Goal: Information Seeking & Learning: Understand process/instructions

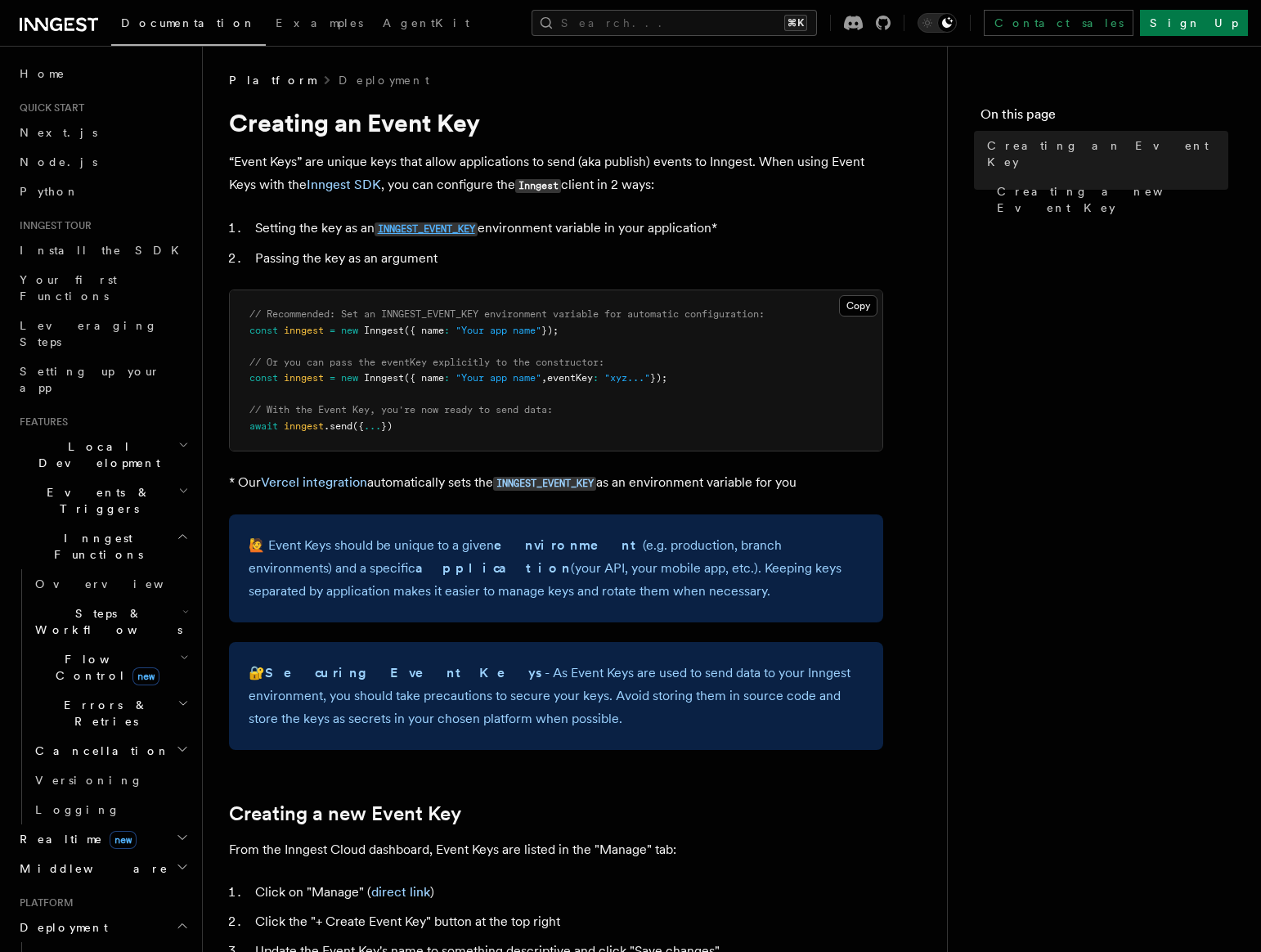
click at [442, 226] on code "INNGEST_EVENT_KEY" at bounding box center [426, 229] width 103 height 14
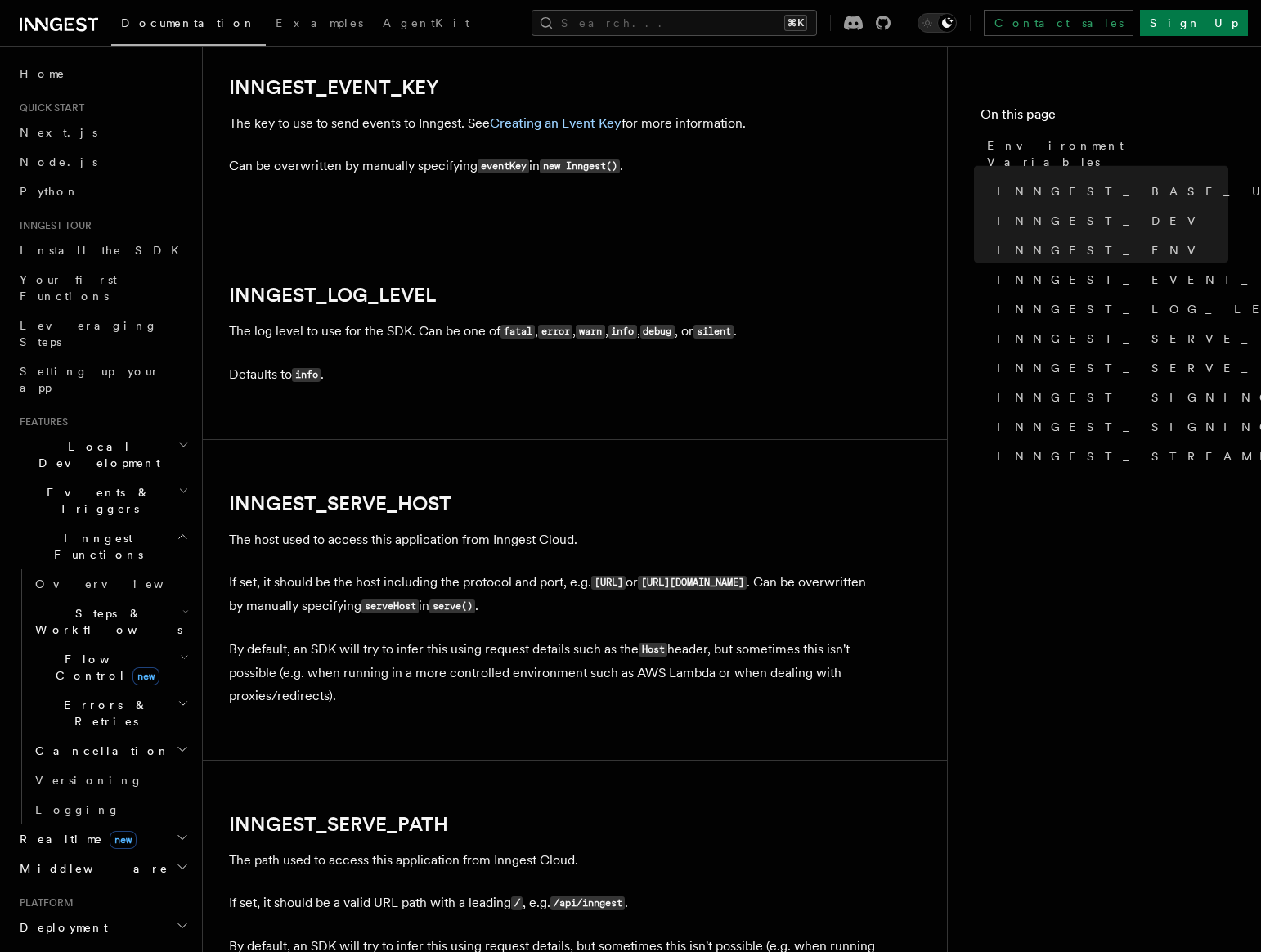
scroll to position [1866, 0]
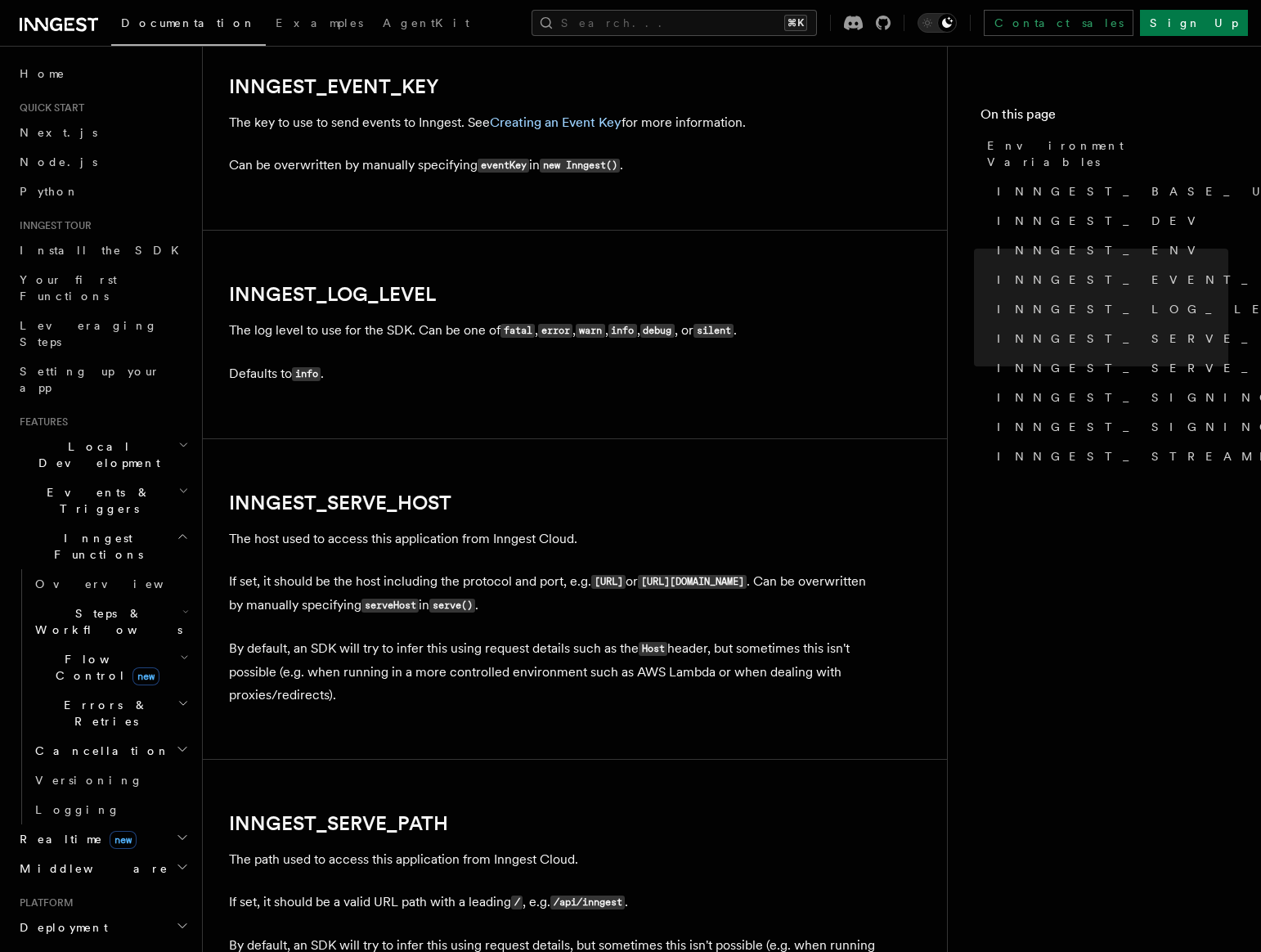
click at [569, 116] on p "The key to use to send events to Inngest. See Creating an Event Key for more in…" at bounding box center [556, 122] width 655 height 23
click at [555, 128] on link "Creating an Event Key" at bounding box center [556, 122] width 132 height 16
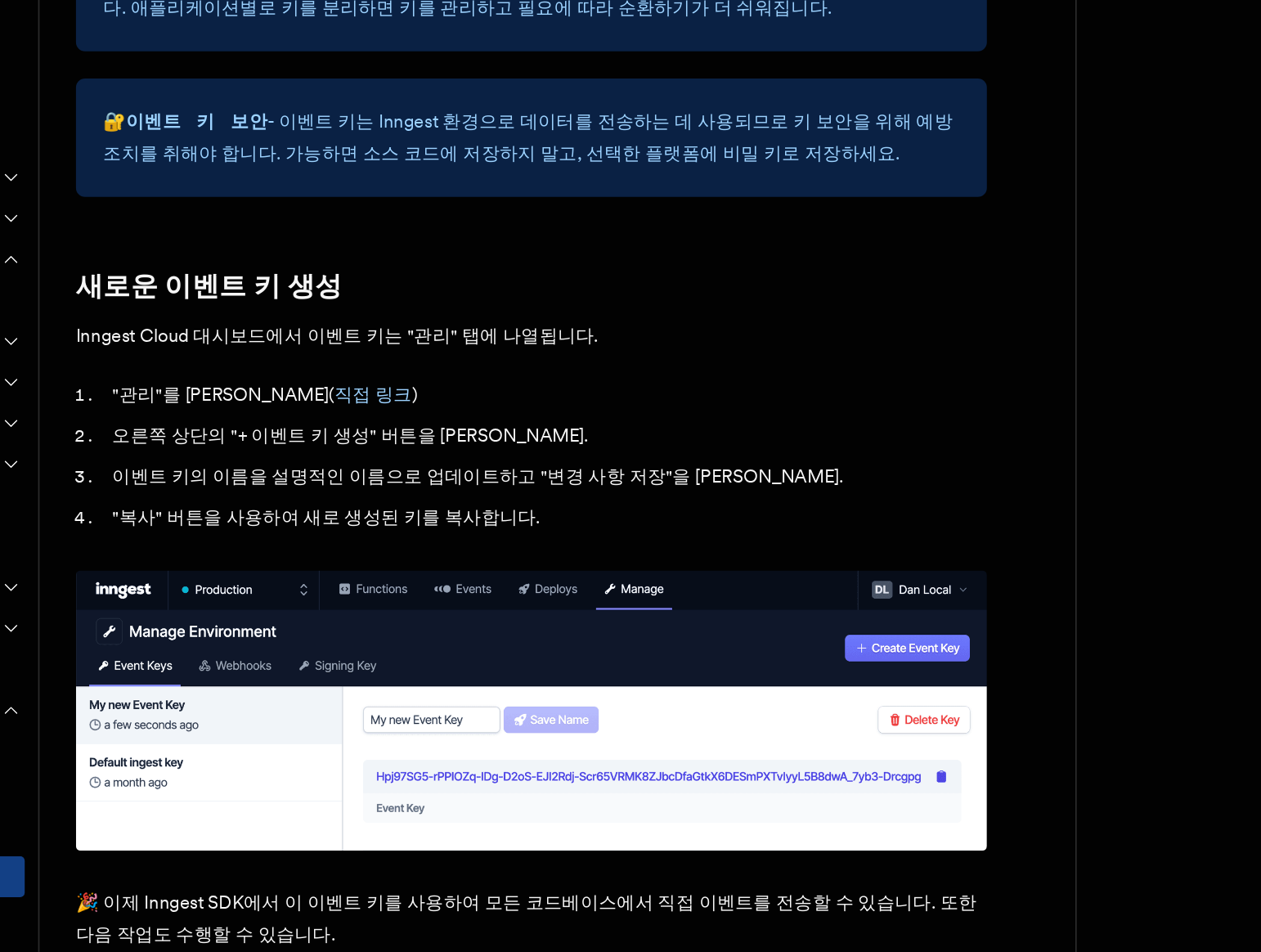
scroll to position [484, 0]
